Goal: Book appointment/travel/reservation

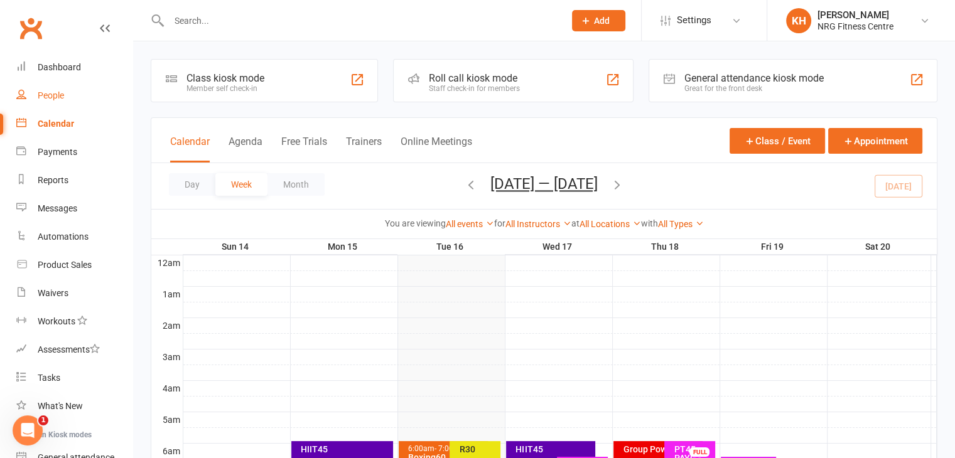
click at [60, 100] on div "People" at bounding box center [51, 95] width 26 height 10
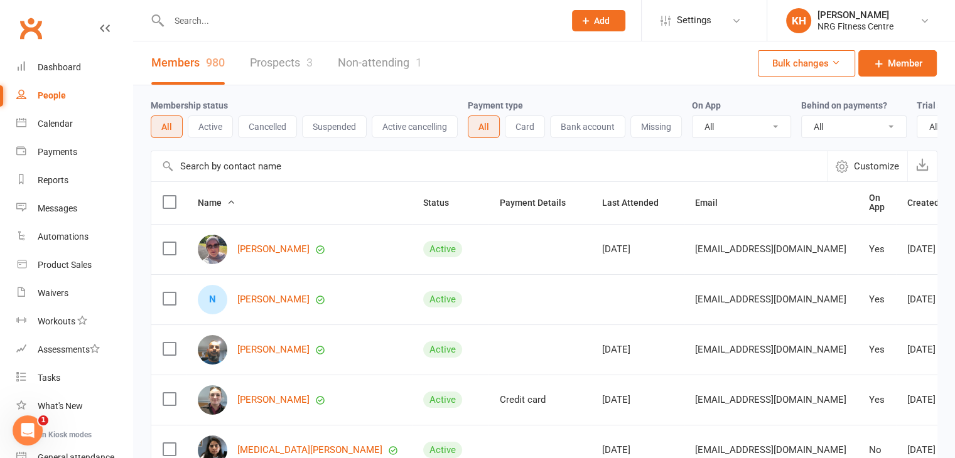
click at [227, 21] on input "text" at bounding box center [360, 21] width 391 height 18
type input "liam"
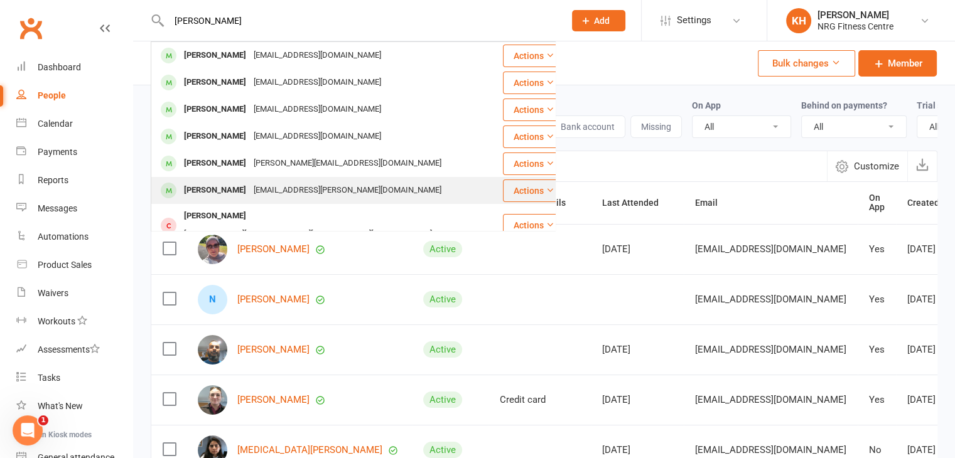
click at [217, 194] on div "Liam sneddon" at bounding box center [215, 190] width 70 height 18
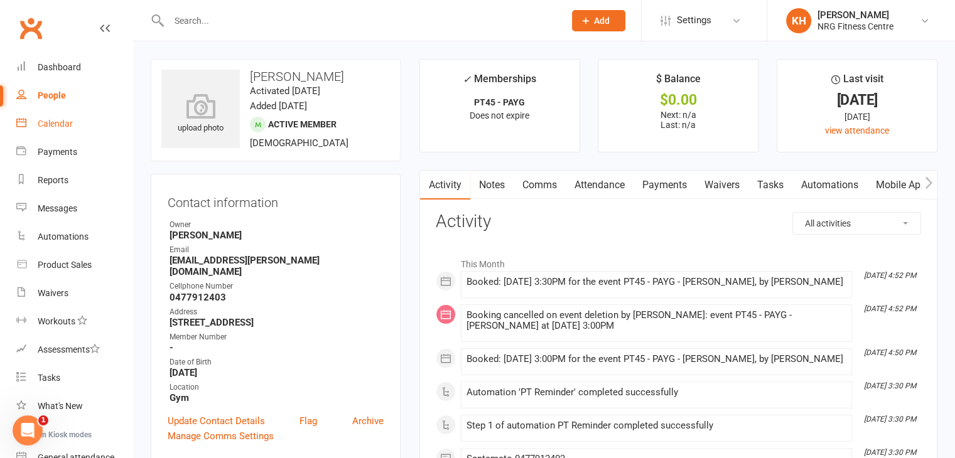
click at [45, 119] on div "Calendar" at bounding box center [55, 124] width 35 height 10
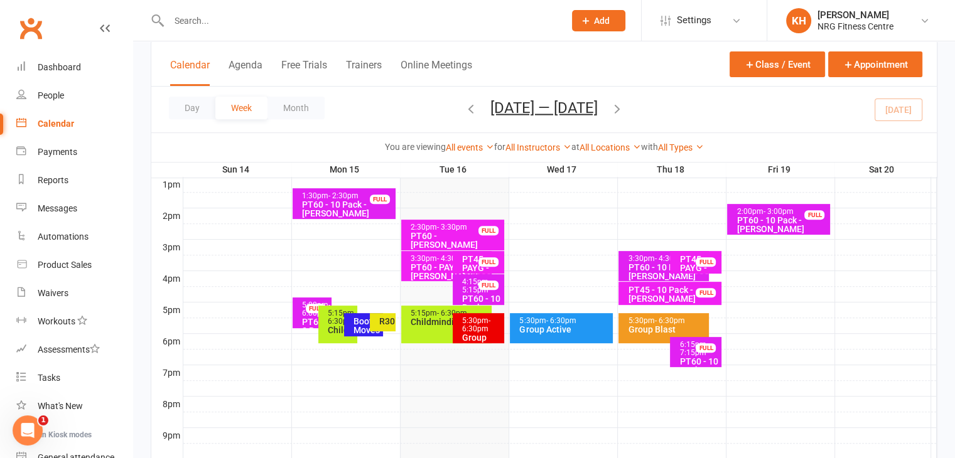
scroll to position [489, 0]
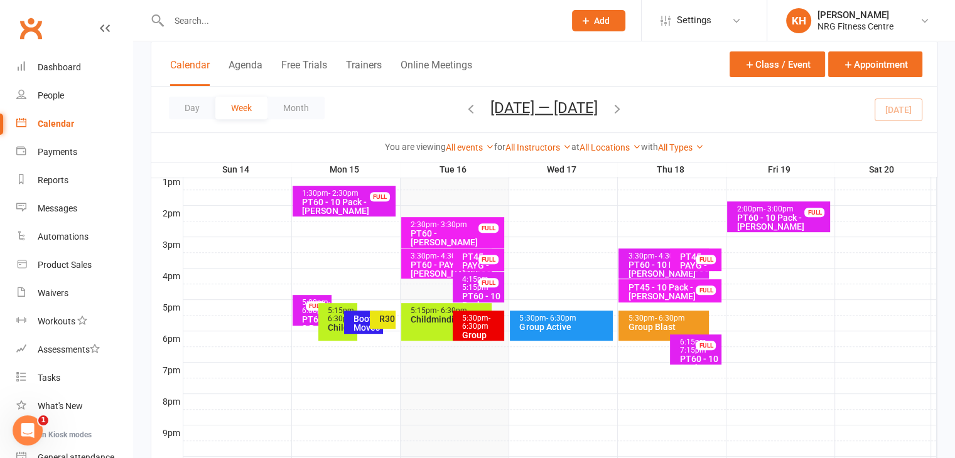
click at [437, 321] on div "Childminding" at bounding box center [449, 319] width 79 height 9
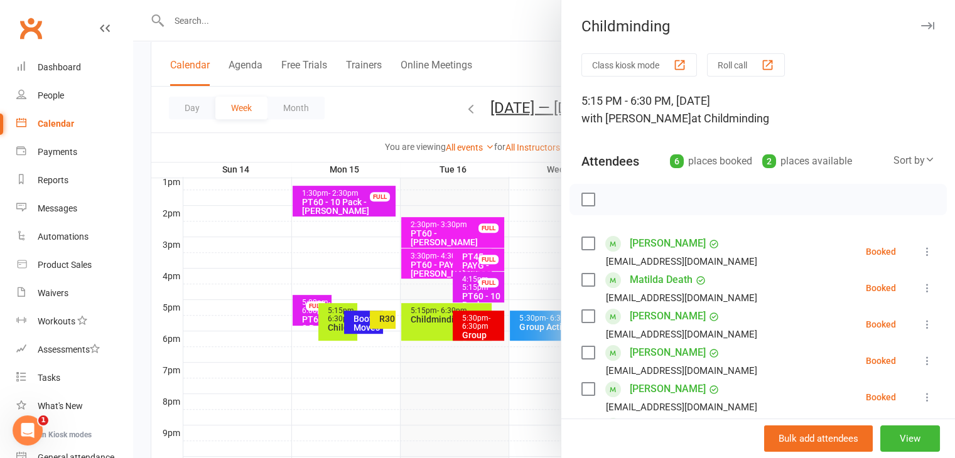
click at [489, 326] on div at bounding box center [544, 229] width 822 height 458
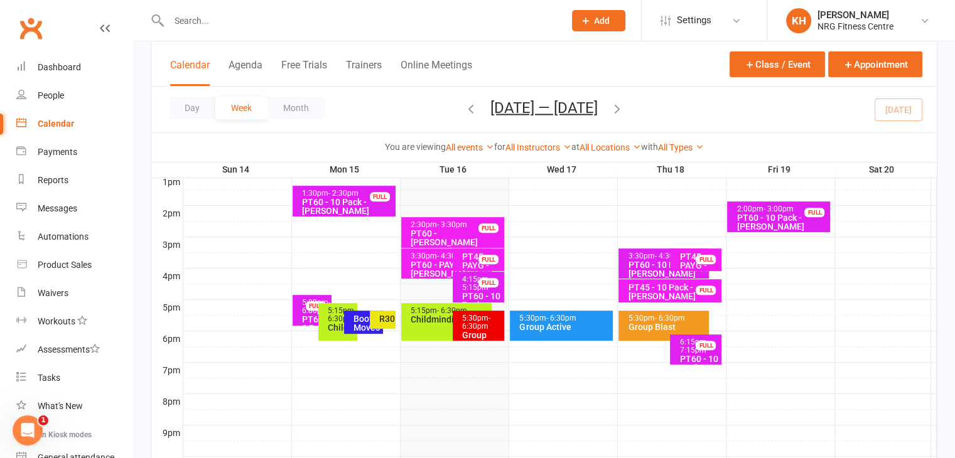
click at [489, 326] on div "5:30pm - 6:30pm" at bounding box center [482, 323] width 40 height 16
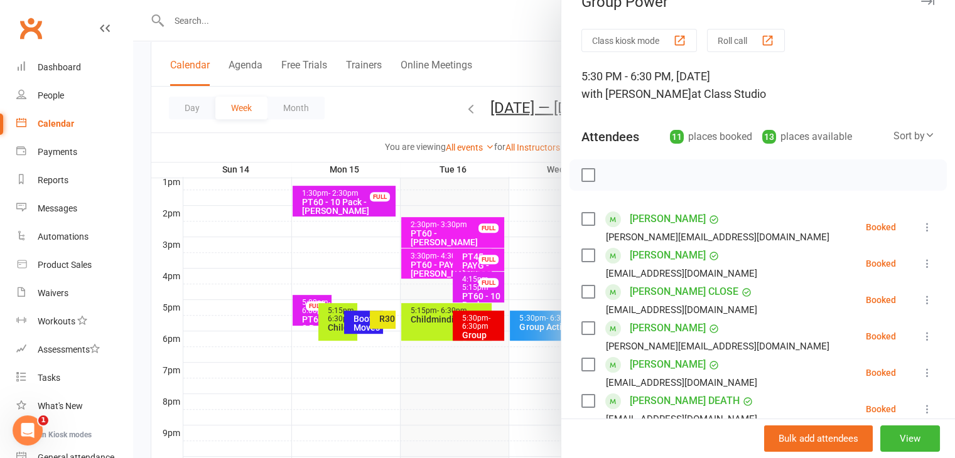
scroll to position [0, 0]
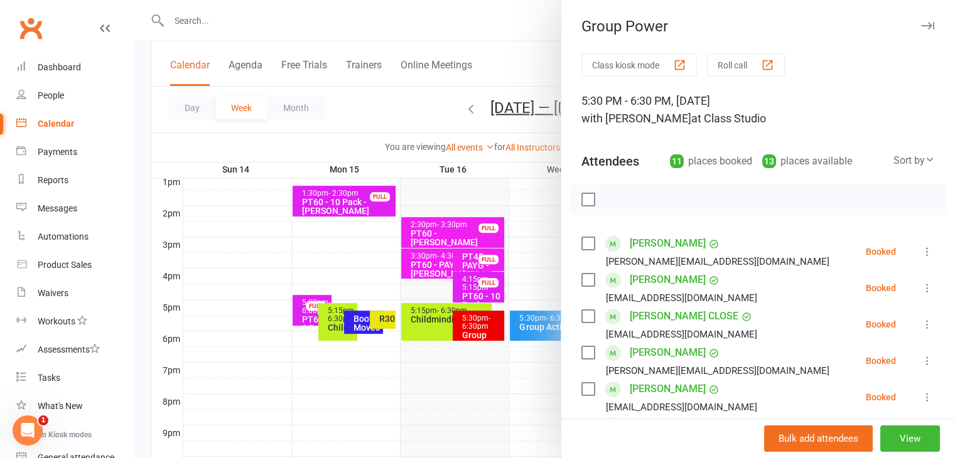
click at [921, 26] on icon "button" at bounding box center [927, 26] width 13 height 8
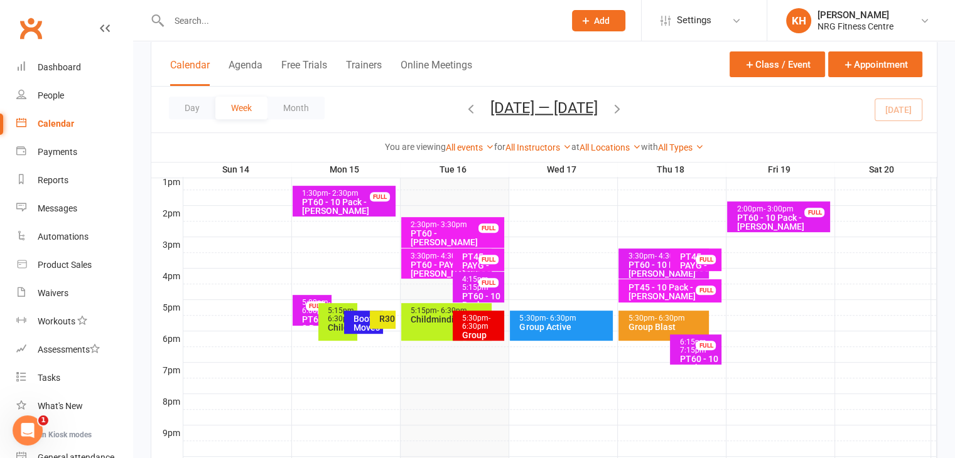
click at [38, 127] on div "Calendar" at bounding box center [56, 124] width 36 height 10
click at [482, 331] on div "Group Power" at bounding box center [482, 340] width 40 height 18
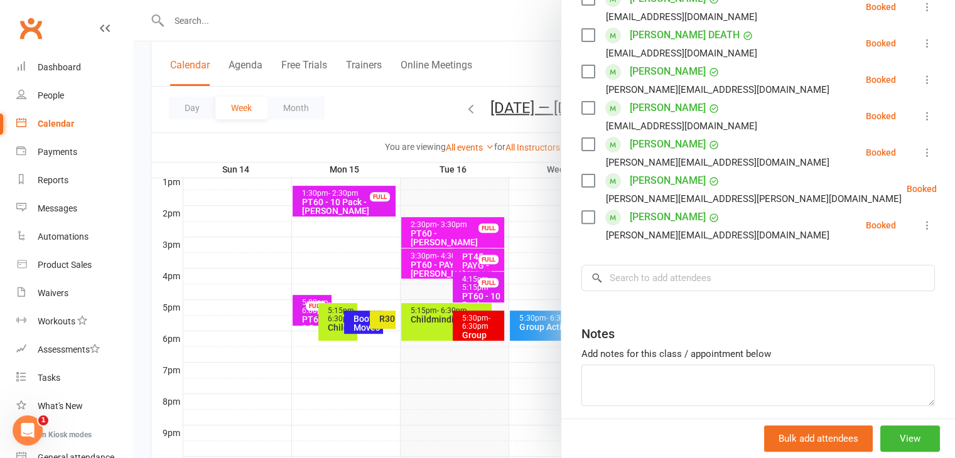
scroll to position [392, 0]
click at [613, 279] on input "search" at bounding box center [759, 277] width 354 height 26
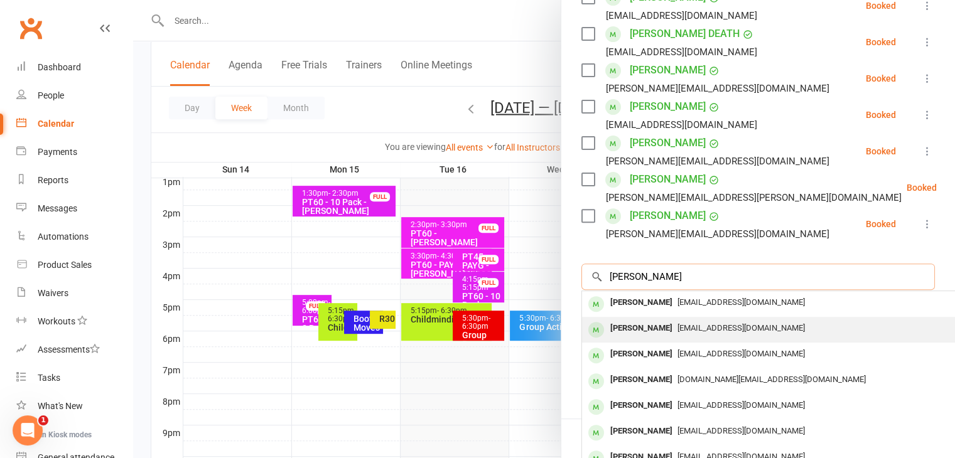
type input "holt"
click at [605, 331] on div "Kim HOLT" at bounding box center [641, 329] width 72 height 18
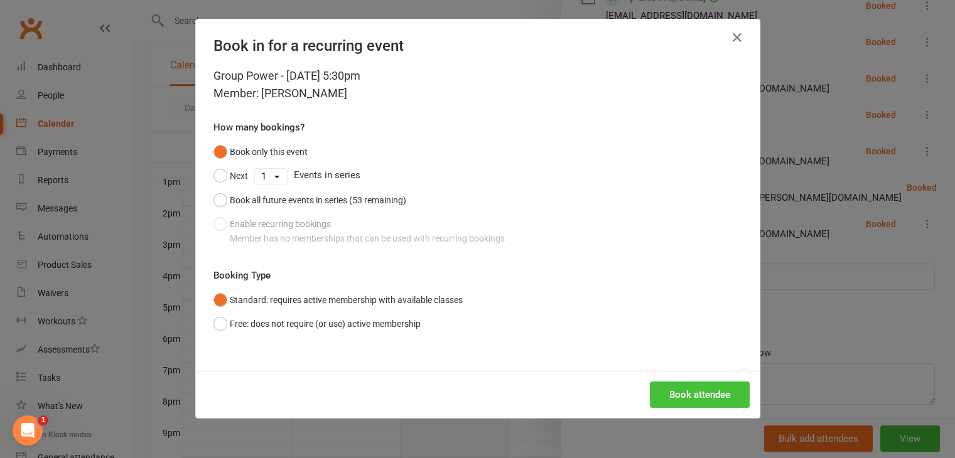
click at [695, 384] on button "Book attendee" at bounding box center [700, 395] width 100 height 26
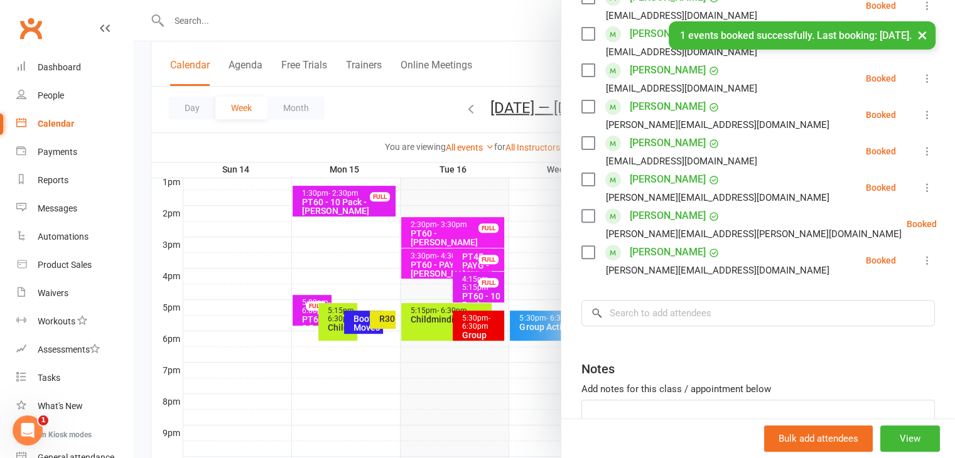
click at [925, 32] on button "×" at bounding box center [922, 34] width 23 height 27
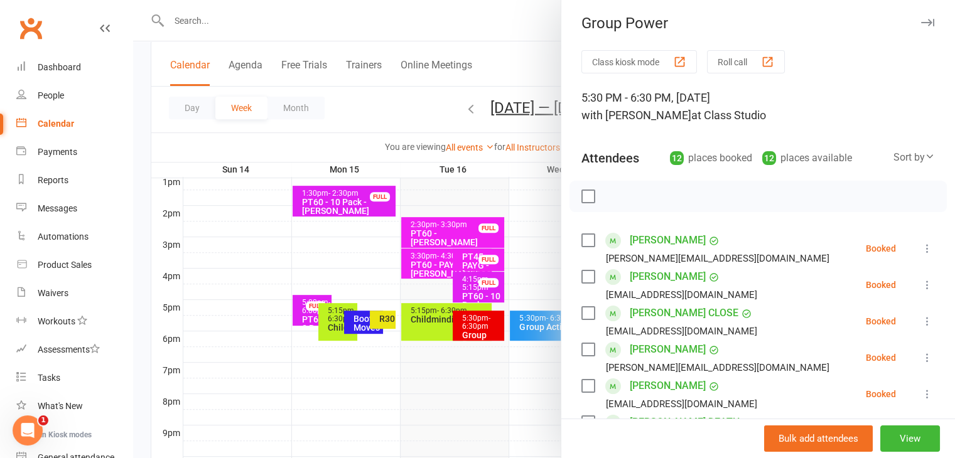
scroll to position [0, 0]
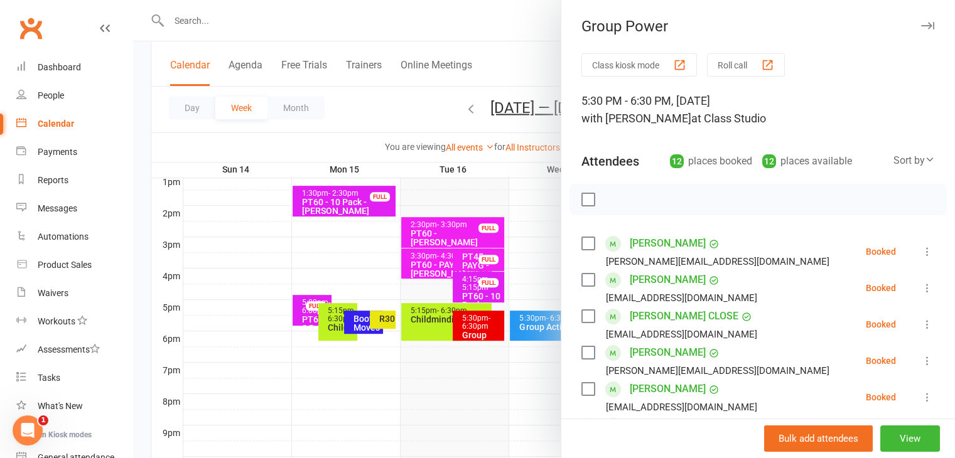
click at [921, 24] on icon "button" at bounding box center [927, 26] width 13 height 8
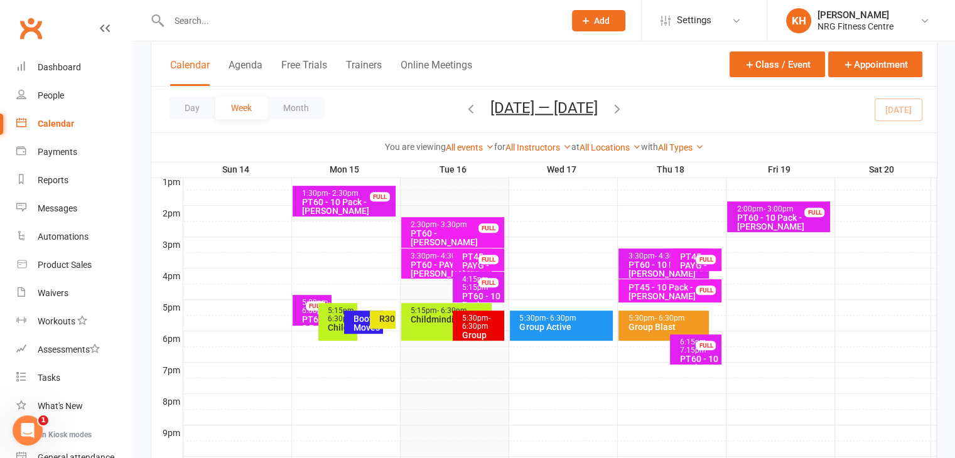
click at [352, 316] on div "Booty Moves" at bounding box center [363, 322] width 39 height 23
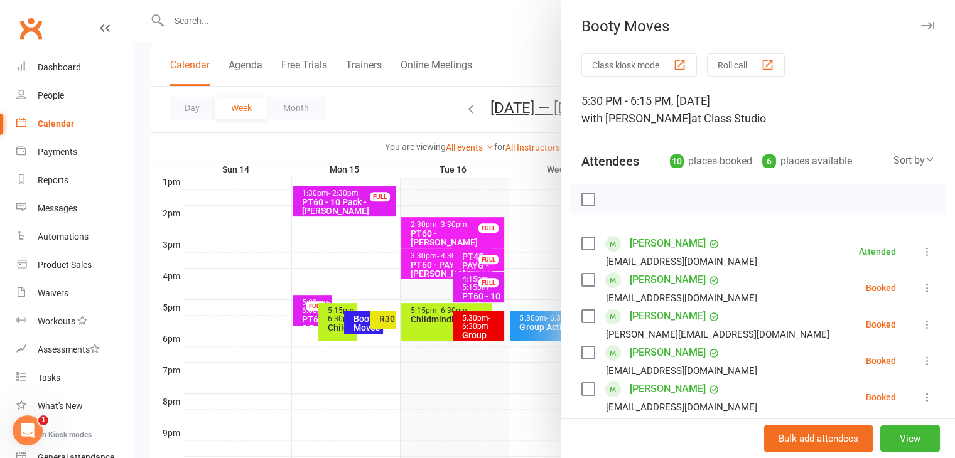
click at [921, 26] on icon "button" at bounding box center [927, 26] width 13 height 8
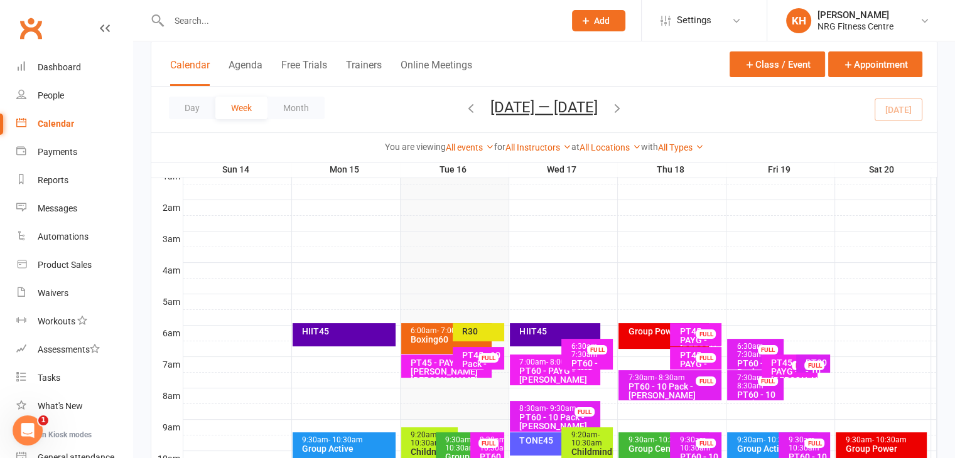
scroll to position [204, 0]
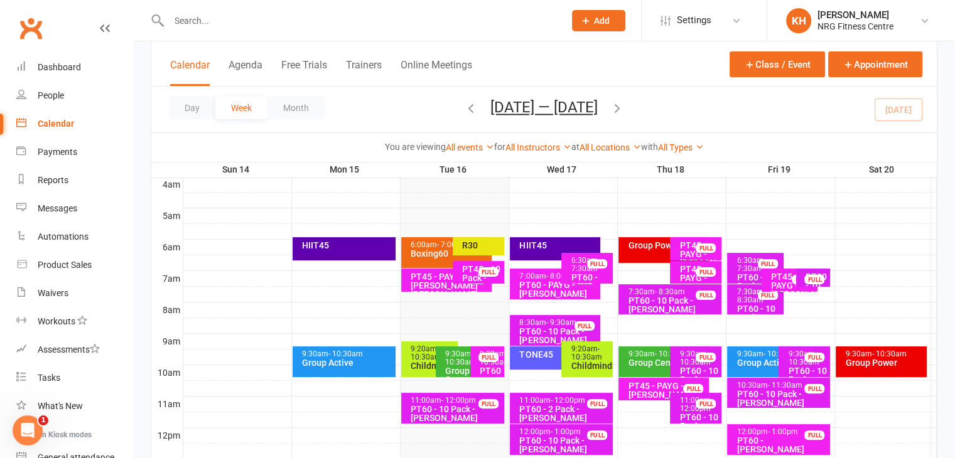
click at [530, 244] on div "HIIT45" at bounding box center [558, 245] width 79 height 9
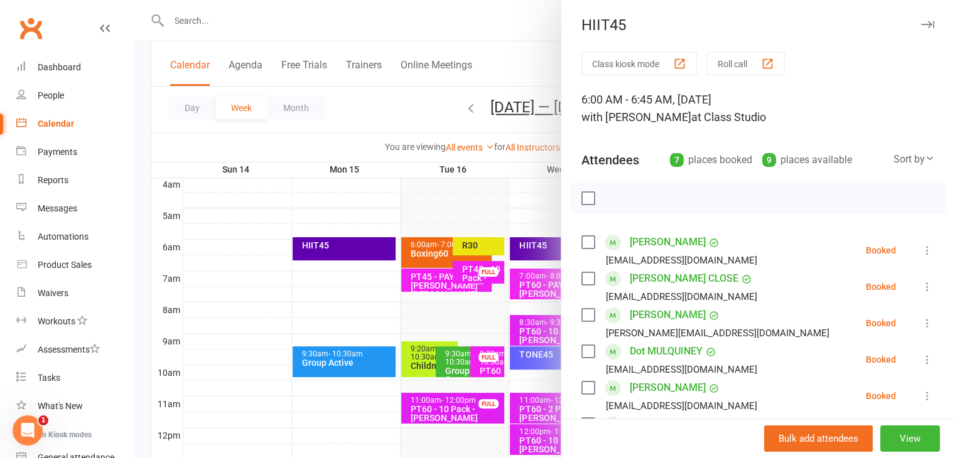
scroll to position [0, 0]
click at [921, 24] on icon "button" at bounding box center [927, 26] width 13 height 8
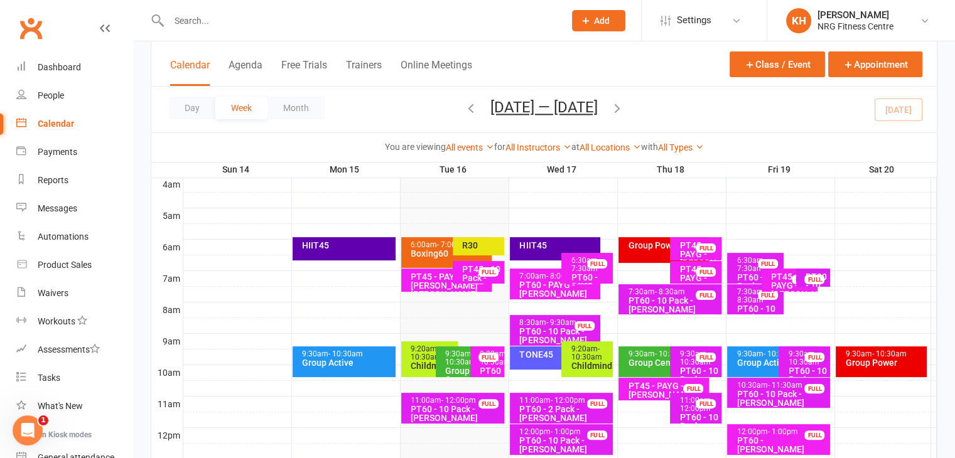
click at [538, 361] on div "TONE45" at bounding box center [555, 358] width 90 height 23
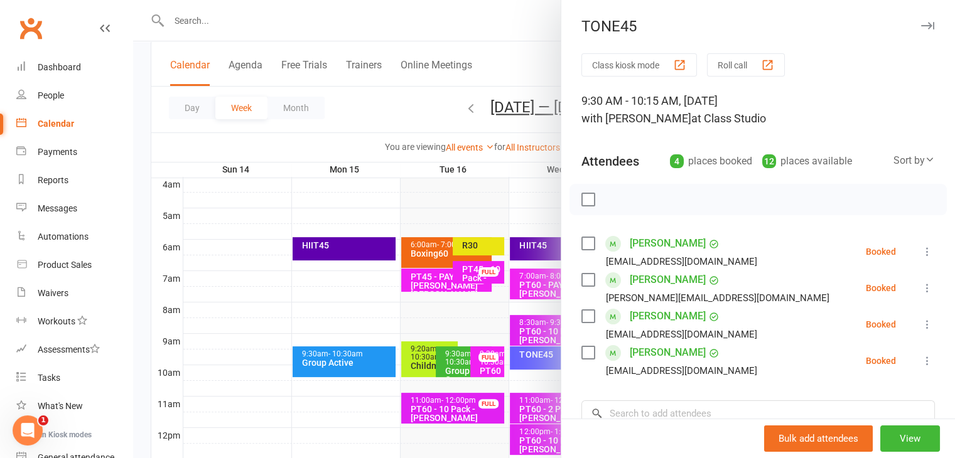
click at [921, 23] on icon "button" at bounding box center [927, 26] width 13 height 8
